Goal: Task Accomplishment & Management: Complete application form

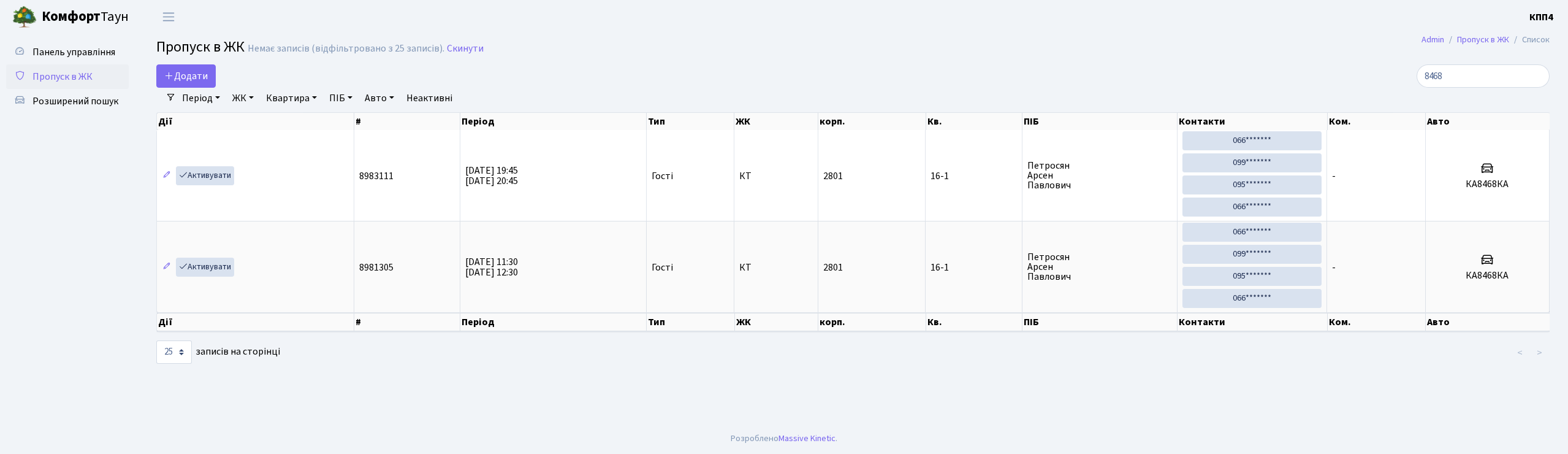
select select "25"
type input "8"
type input "1"
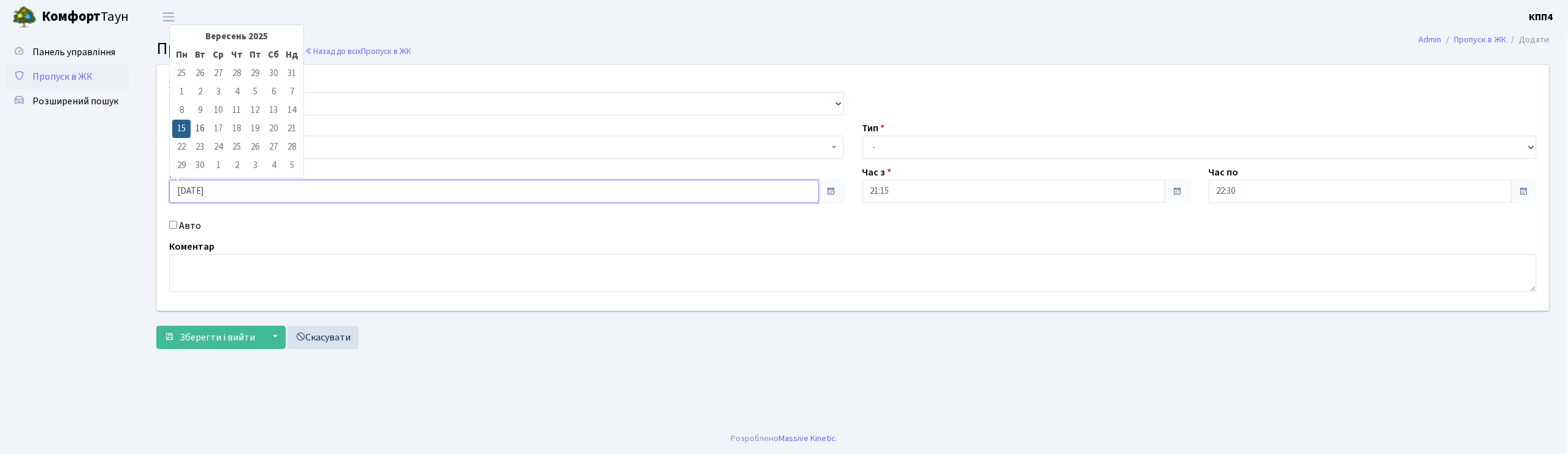
click at [769, 195] on input "[DATE]" at bounding box center [494, 191] width 650 height 23
click at [195, 128] on td "16" at bounding box center [200, 129] width 18 height 18
type input "[DATE]"
